Goal: Use online tool/utility: Utilize a website feature to perform a specific function

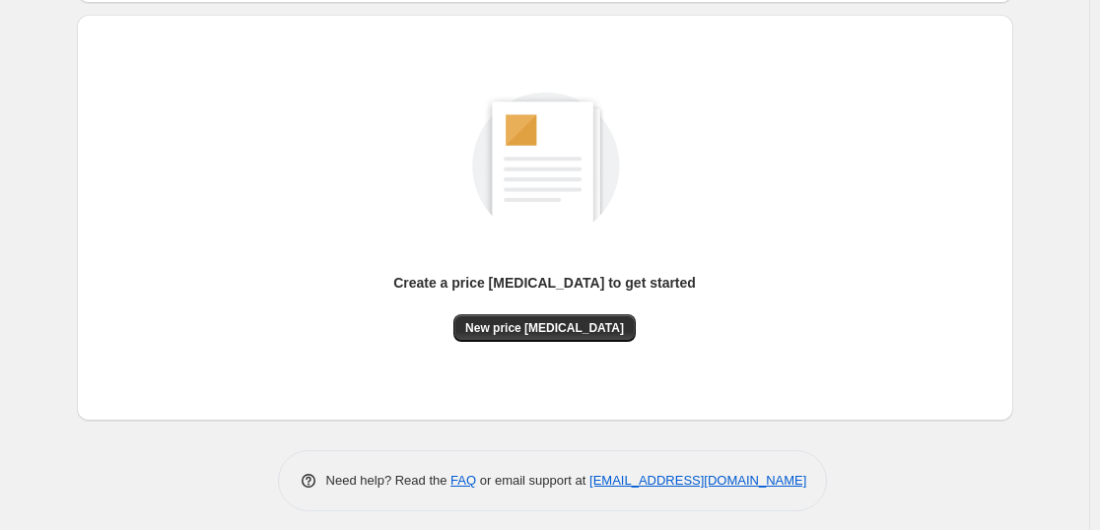
scroll to position [208, 0]
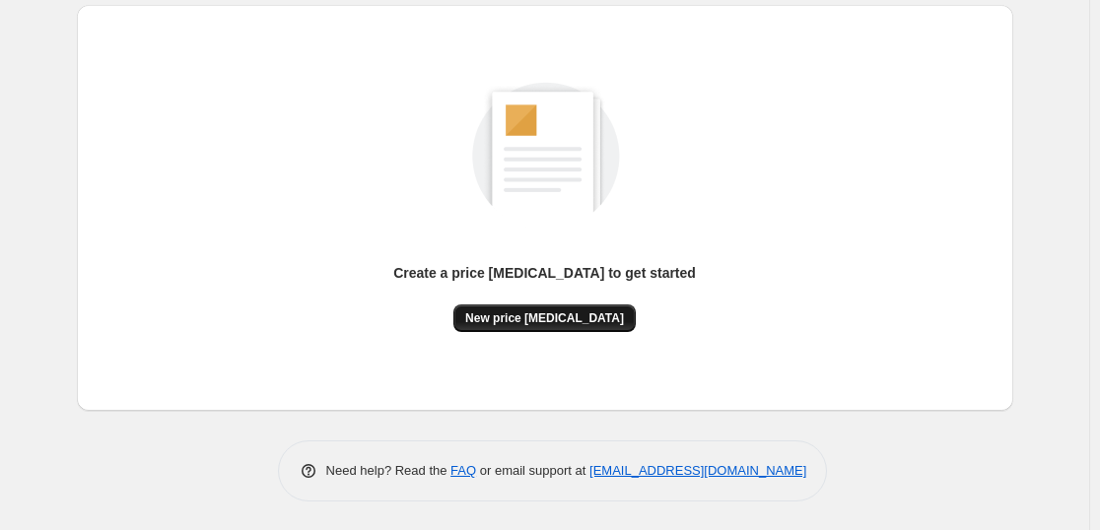
click at [560, 321] on span "New price [MEDICAL_DATA]" at bounding box center [544, 318] width 159 height 16
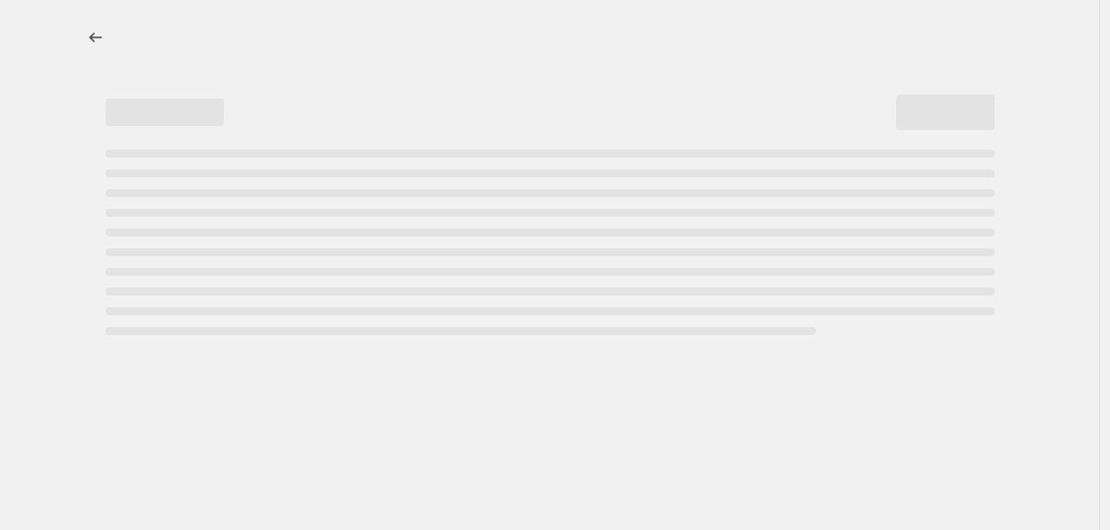
select select "percentage"
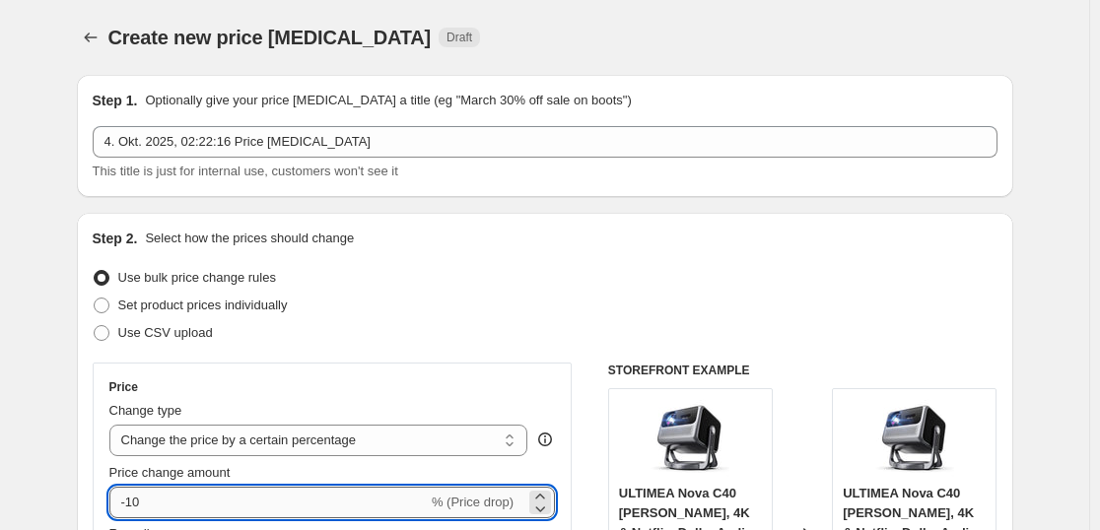
click at [377, 494] on input "-10" at bounding box center [268, 503] width 318 height 32
type input "-1"
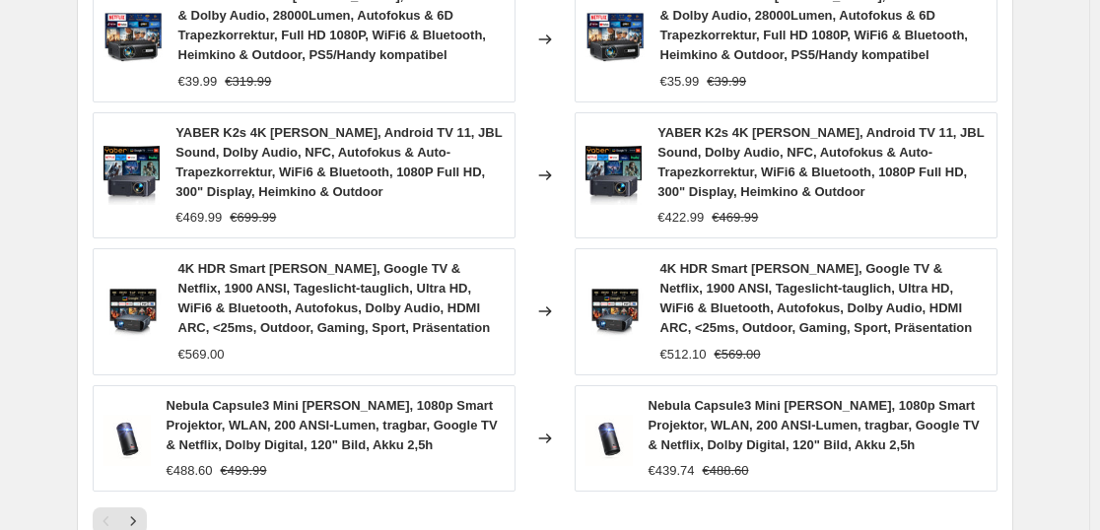
scroll to position [1630, 0]
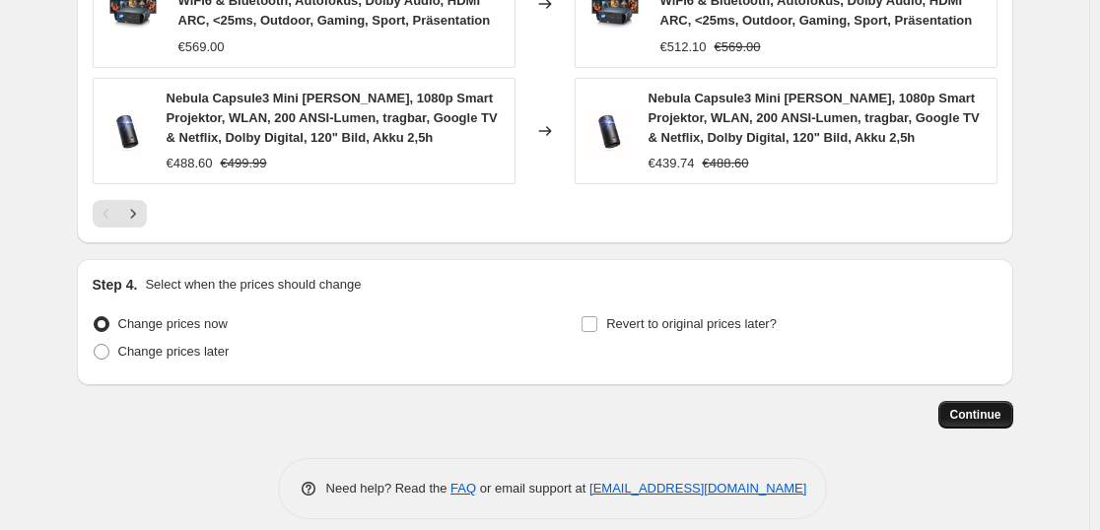
type input "-84"
click at [975, 407] on span "Continue" at bounding box center [975, 415] width 51 height 16
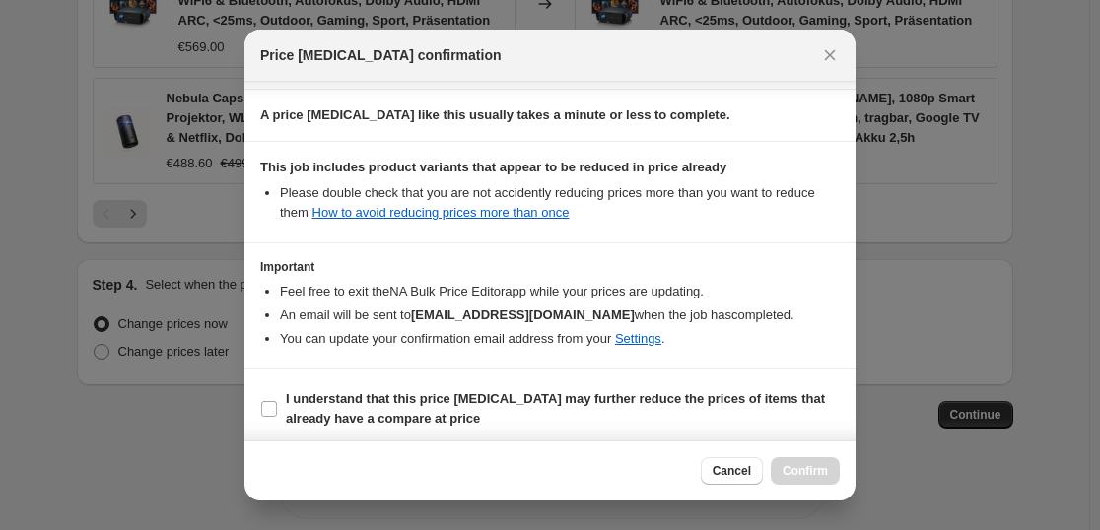
scroll to position [300, 0]
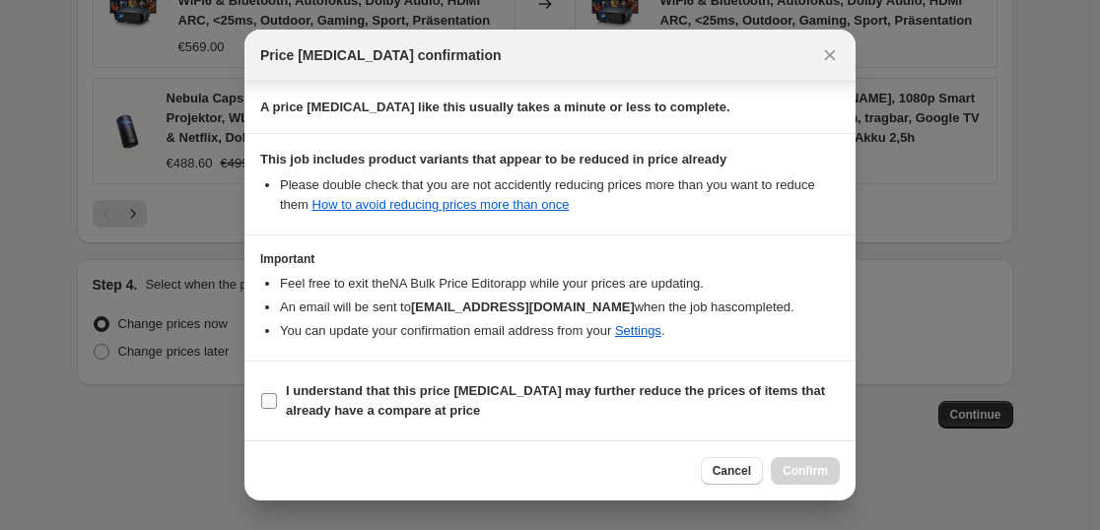
click at [555, 397] on b "I understand that this price [MEDICAL_DATA] may further reduce the prices of it…" at bounding box center [555, 400] width 539 height 34
click at [277, 397] on input "I understand that this price [MEDICAL_DATA] may further reduce the prices of it…" at bounding box center [269, 401] width 16 height 16
checkbox input "true"
click at [789, 465] on span "Confirm" at bounding box center [804, 471] width 45 height 16
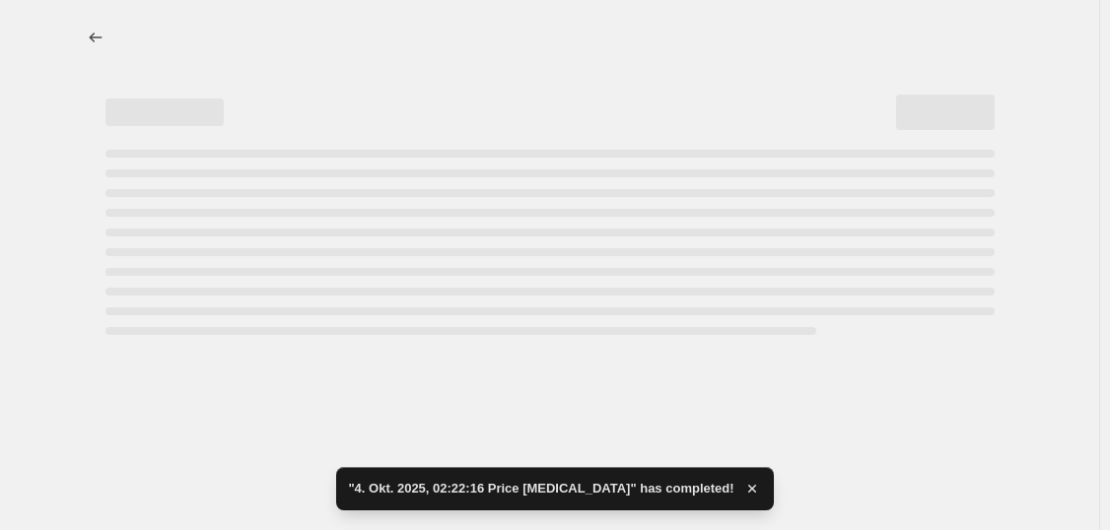
select select "percentage"
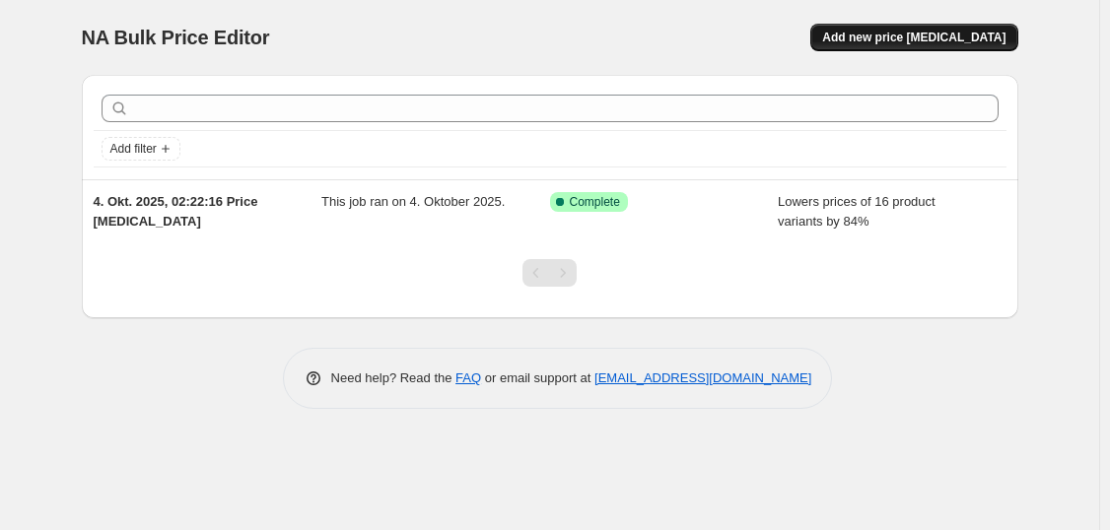
click at [893, 46] on button "Add new price [MEDICAL_DATA]" at bounding box center [913, 38] width 207 height 28
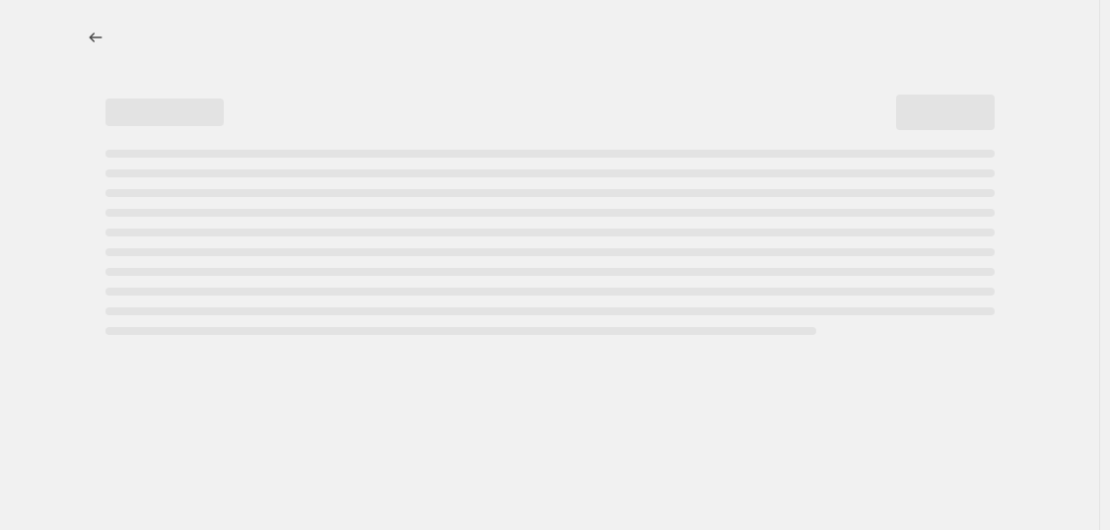
select select "percentage"
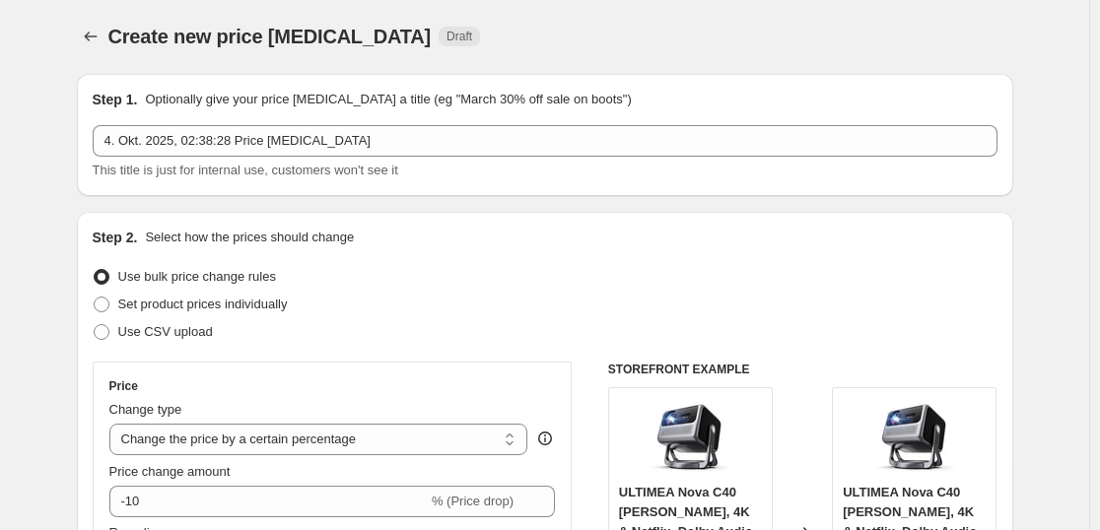
scroll to position [193, 0]
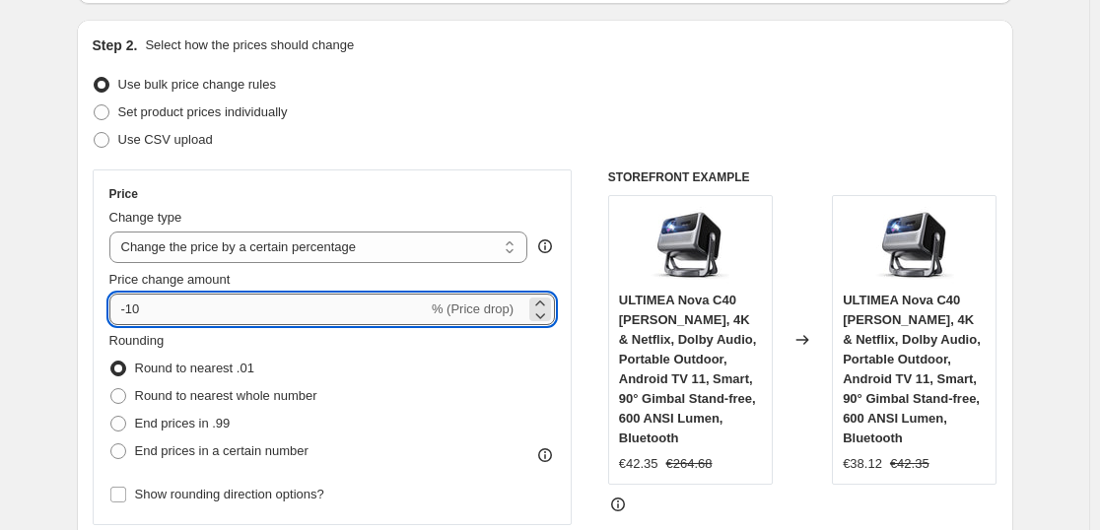
click at [268, 314] on input "-10" at bounding box center [268, 310] width 318 height 32
type input "-1"
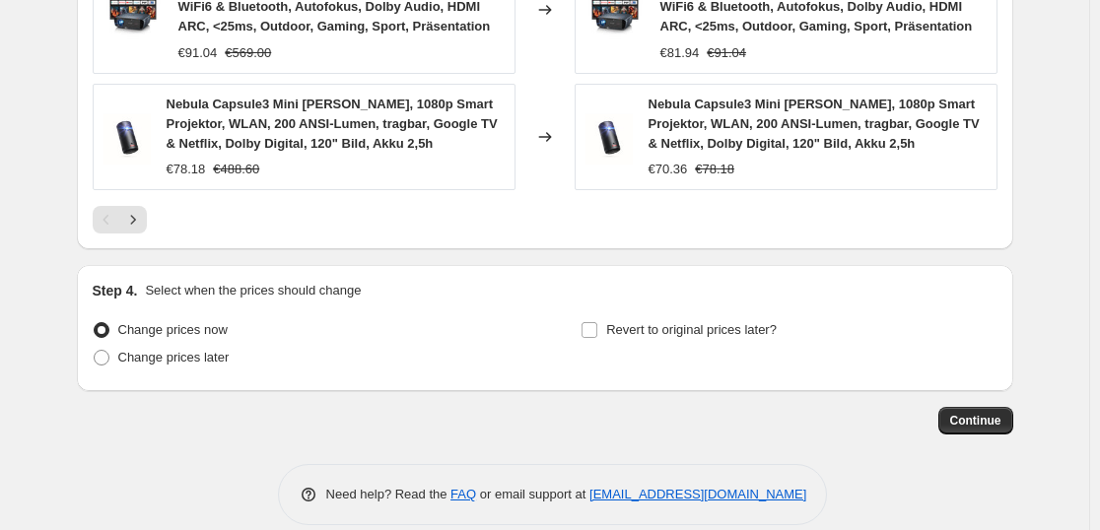
scroll to position [1630, 0]
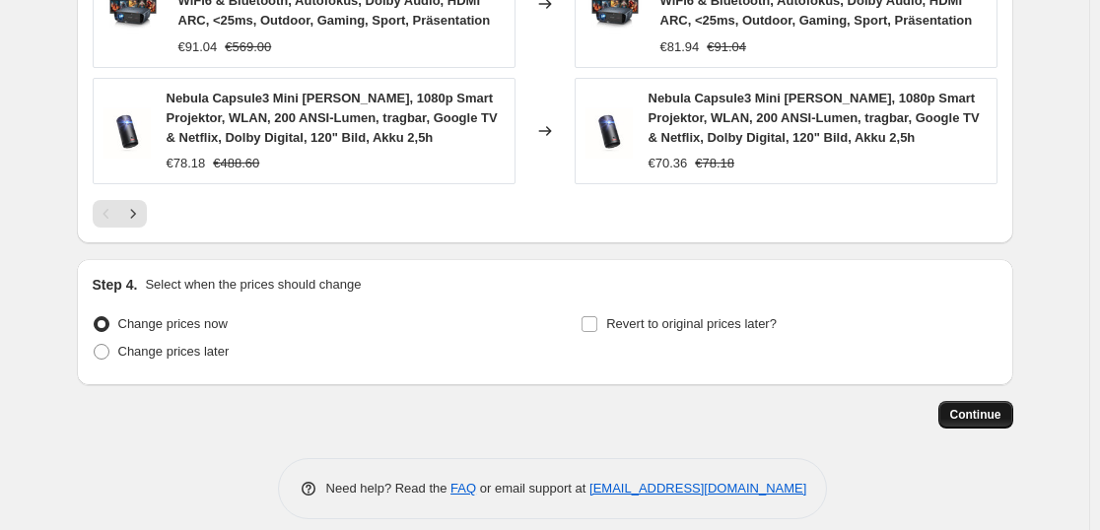
type input "-35"
click at [980, 401] on button "Continue" at bounding box center [975, 415] width 75 height 28
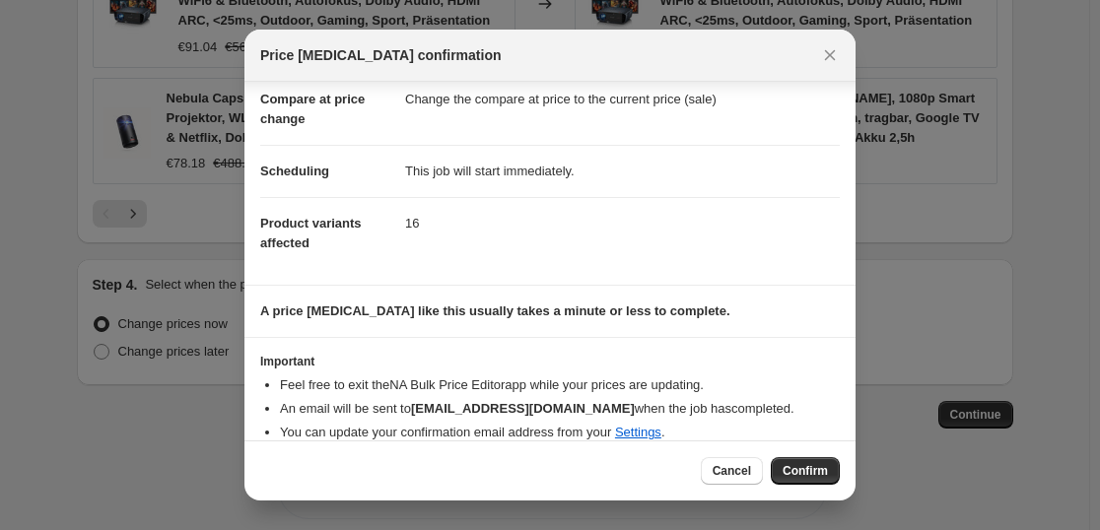
scroll to position [117, 0]
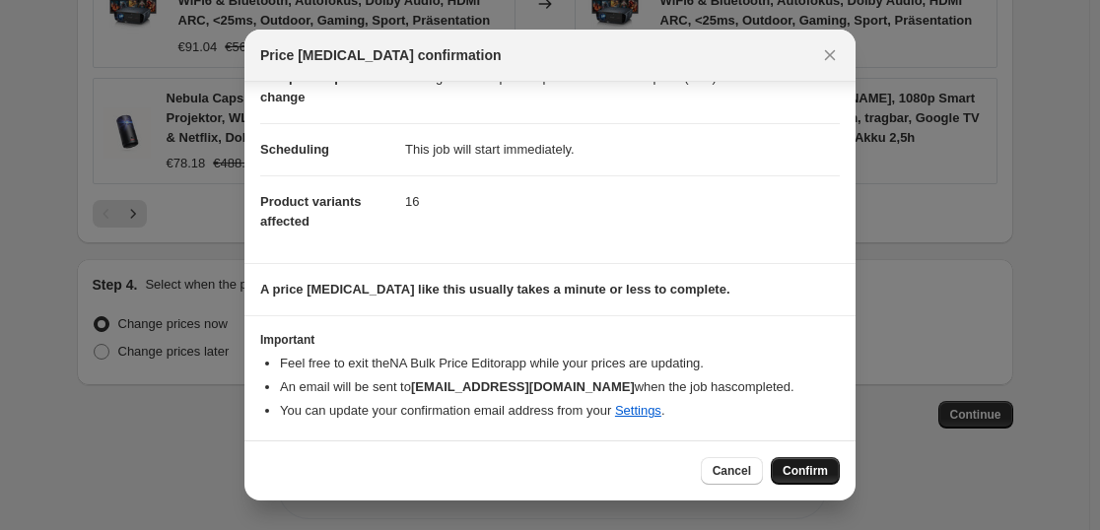
click at [799, 470] on span "Confirm" at bounding box center [804, 471] width 45 height 16
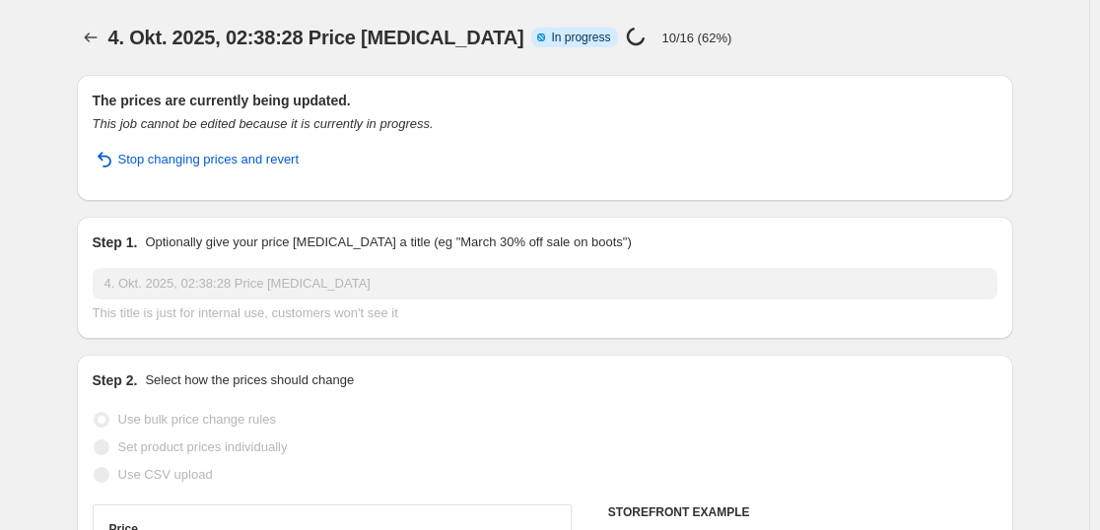
select select "percentage"
